Goal: Navigation & Orientation: Understand site structure

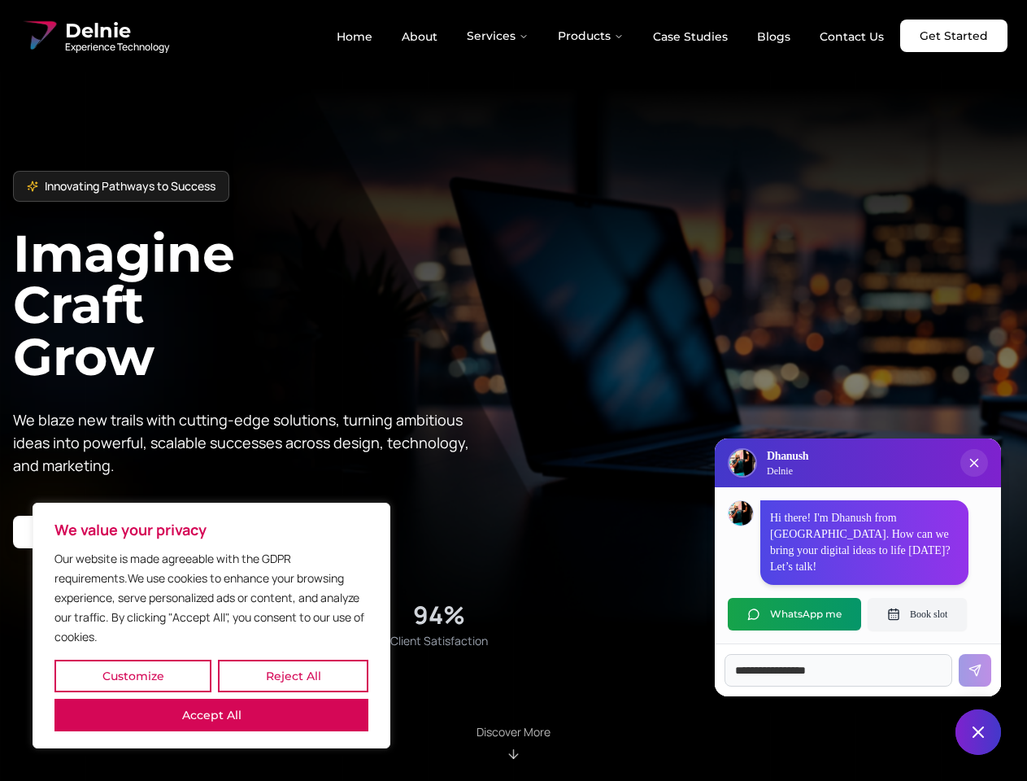
click at [133, 676] on button "Customize" at bounding box center [132, 676] width 157 height 33
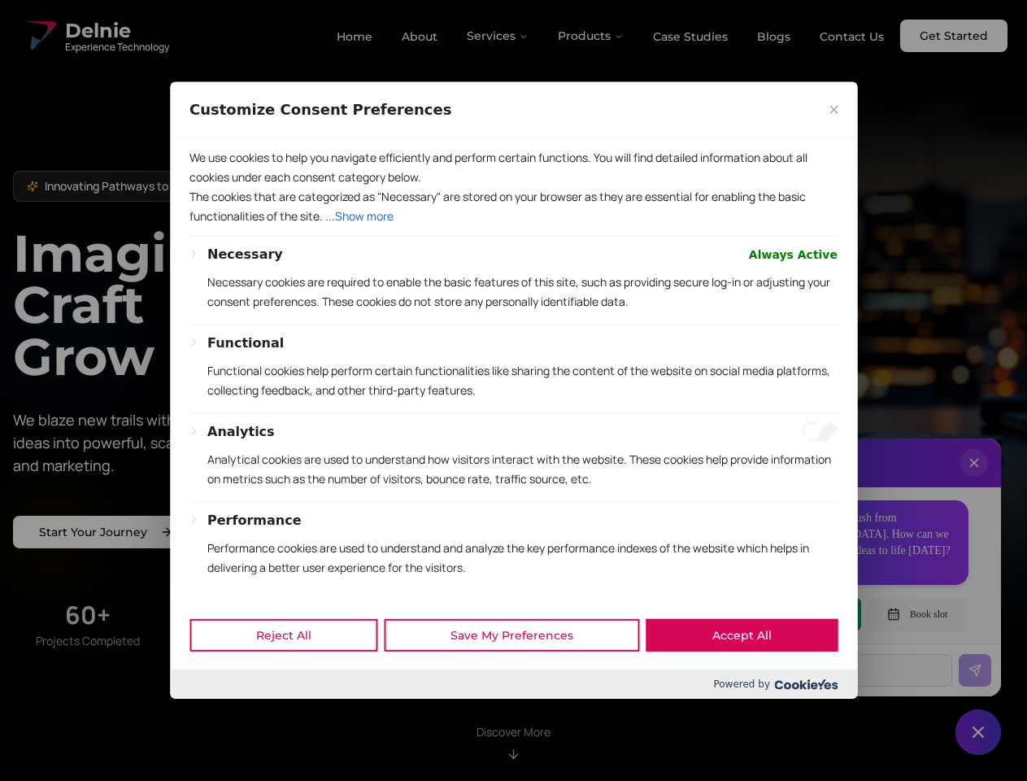
click at [293, 676] on div at bounding box center [513, 390] width 1027 height 781
click at [211, 669] on div "Reject All Save My Preferences Accept All" at bounding box center [513, 634] width 687 height 69
click at [513, 390] on div "Functional Functional cookies help perform certain functionalities like sharing…" at bounding box center [522, 374] width 630 height 80
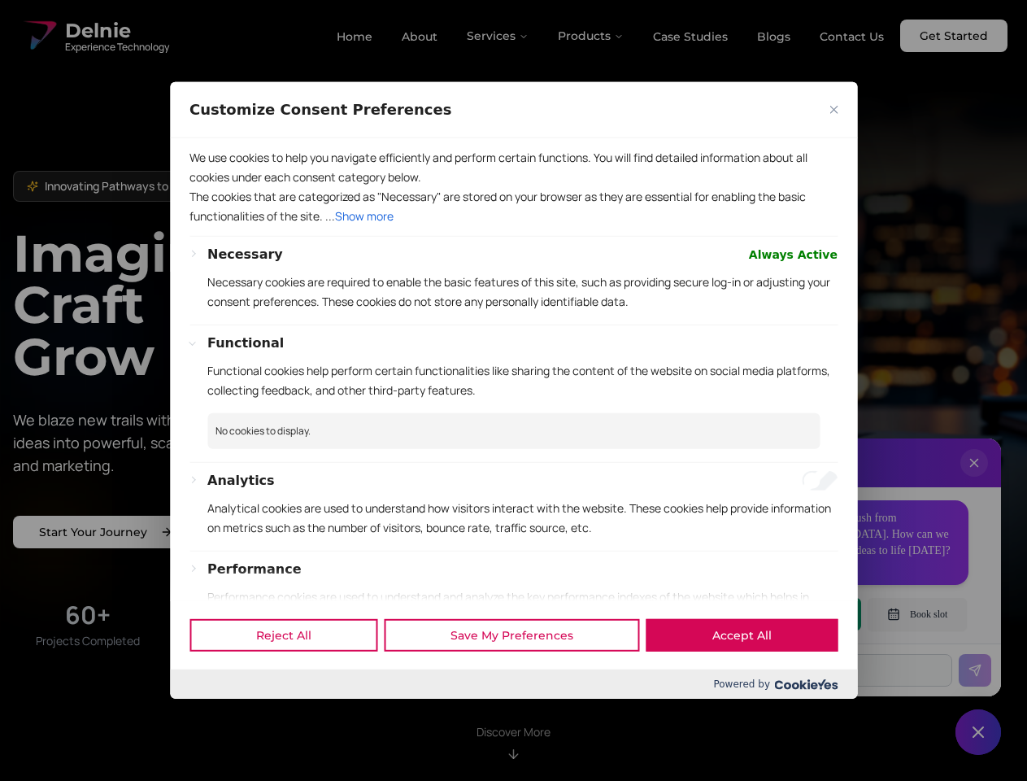
click at [499, 36] on div at bounding box center [513, 390] width 1027 height 781
click at [591, 36] on div at bounding box center [513, 390] width 1027 height 781
click at [974, 479] on div at bounding box center [513, 390] width 1027 height 781
click at [795, 614] on div "Reject All Save My Preferences Accept All" at bounding box center [513, 634] width 687 height 69
click at [918, 614] on div at bounding box center [513, 390] width 1027 height 781
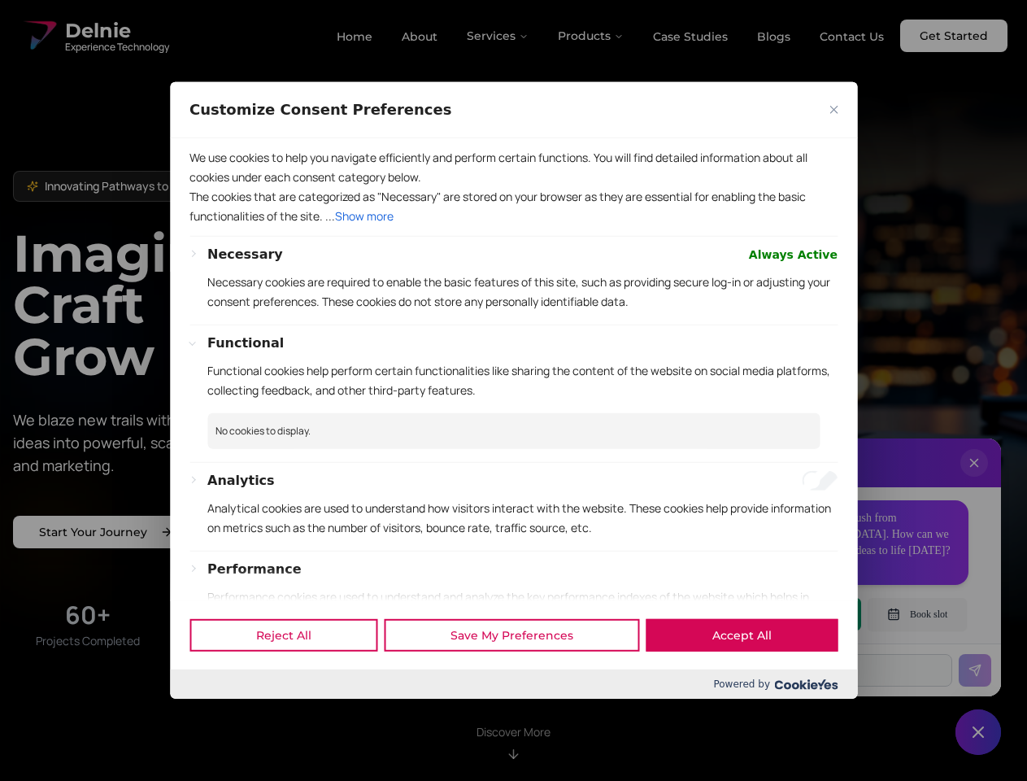
click at [979, 732] on div at bounding box center [513, 390] width 1027 height 781
